Goal: Find specific page/section: Find specific page/section

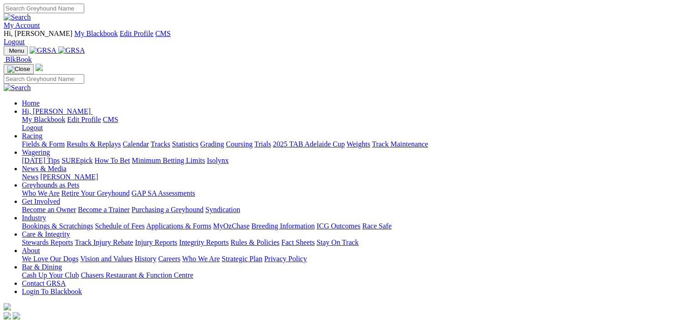
click at [224, 140] on link "Grading" at bounding box center [212, 144] width 24 height 8
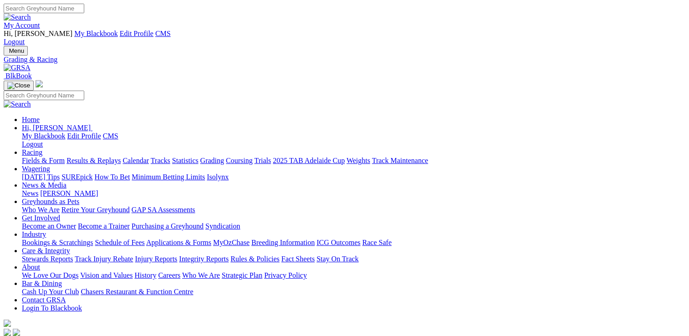
click at [66, 181] on link "News & Media" at bounding box center [44, 185] width 45 height 8
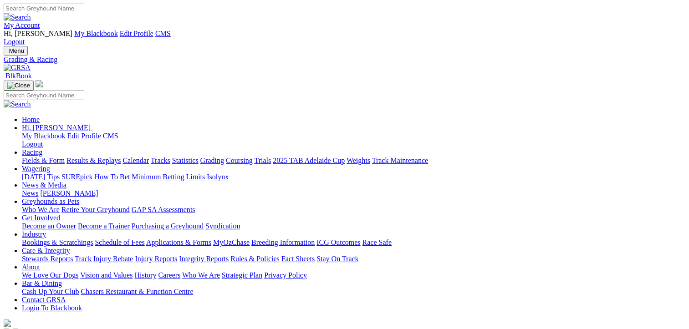
click at [66, 181] on link "News & Media" at bounding box center [44, 185] width 45 height 8
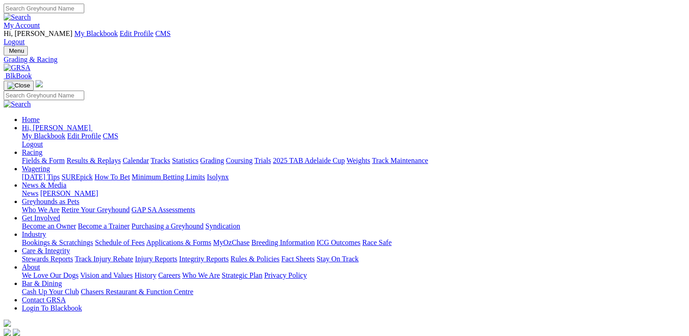
click at [98, 189] on link "[PERSON_NAME]" at bounding box center [69, 193] width 58 height 8
